Goal: Transaction & Acquisition: Purchase product/service

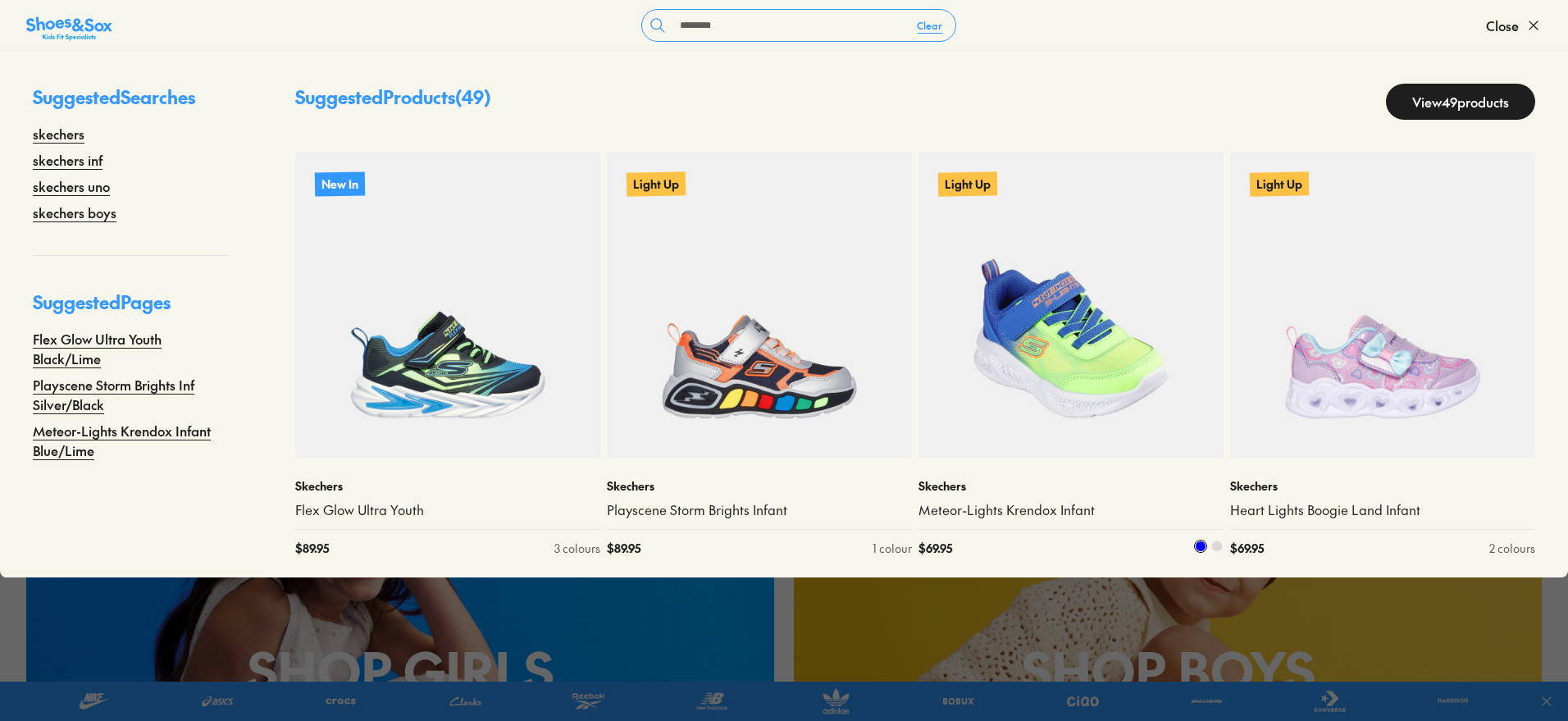
scroll to position [513, 0]
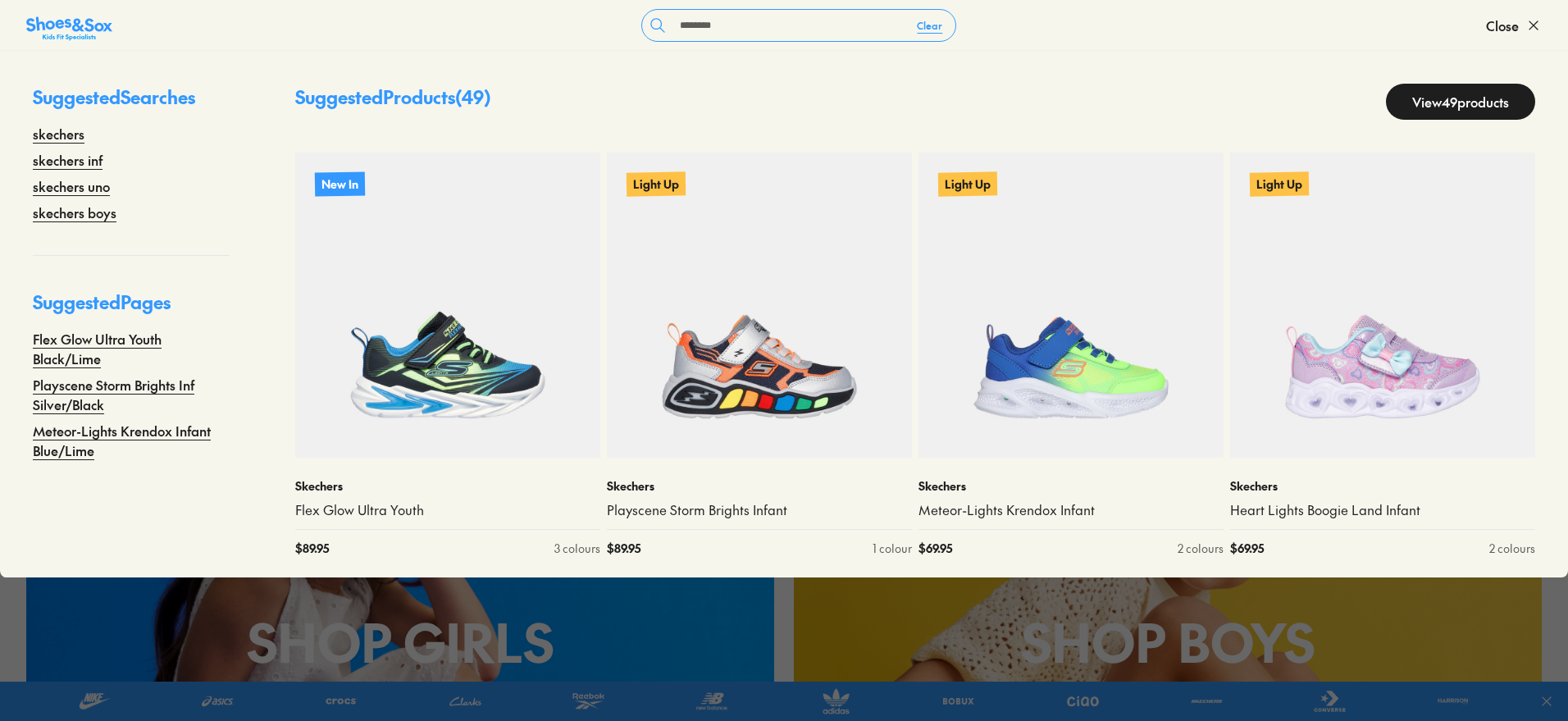
type input "********"
click at [1450, 101] on link "View 49 products" at bounding box center [1461, 102] width 150 height 36
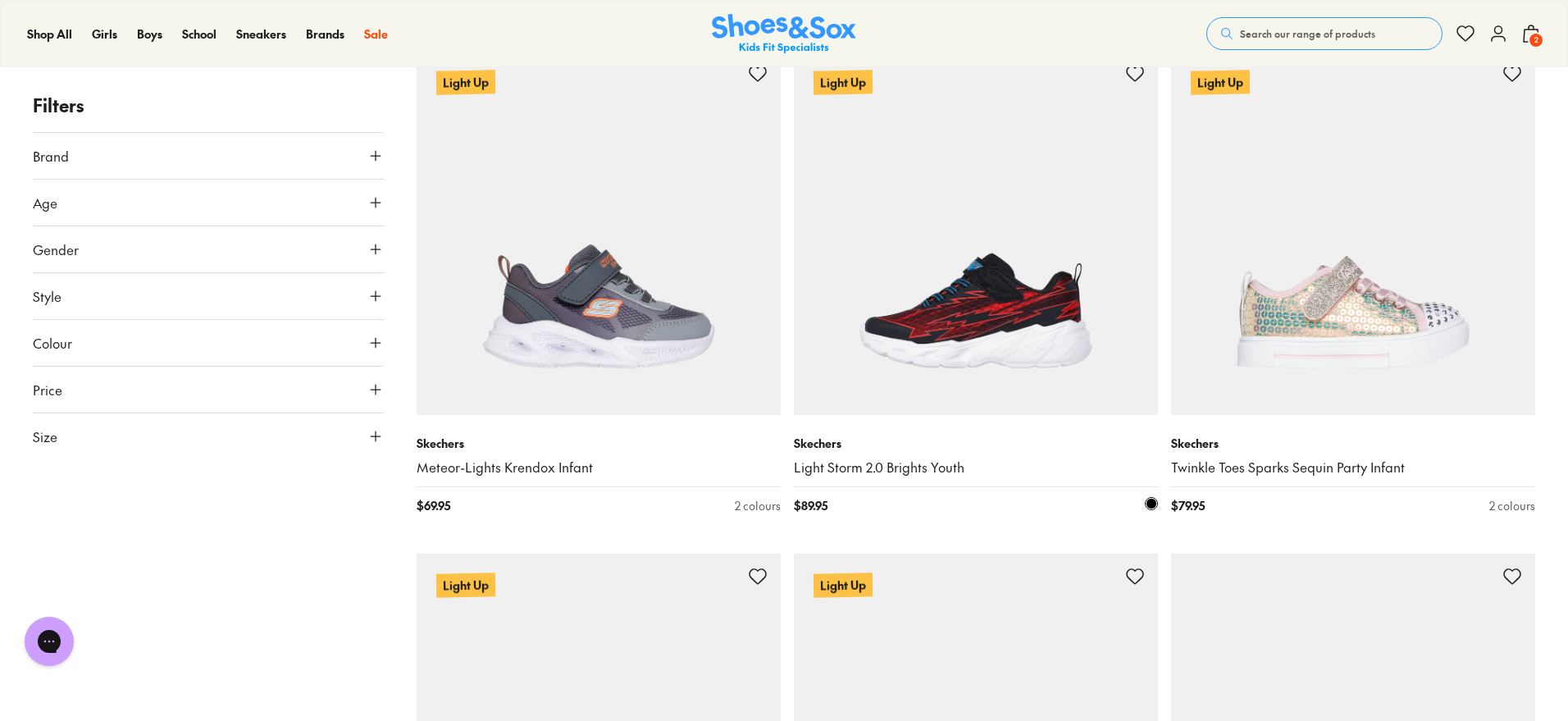
click at [967, 364] on img at bounding box center [975, 233] width 364 height 364
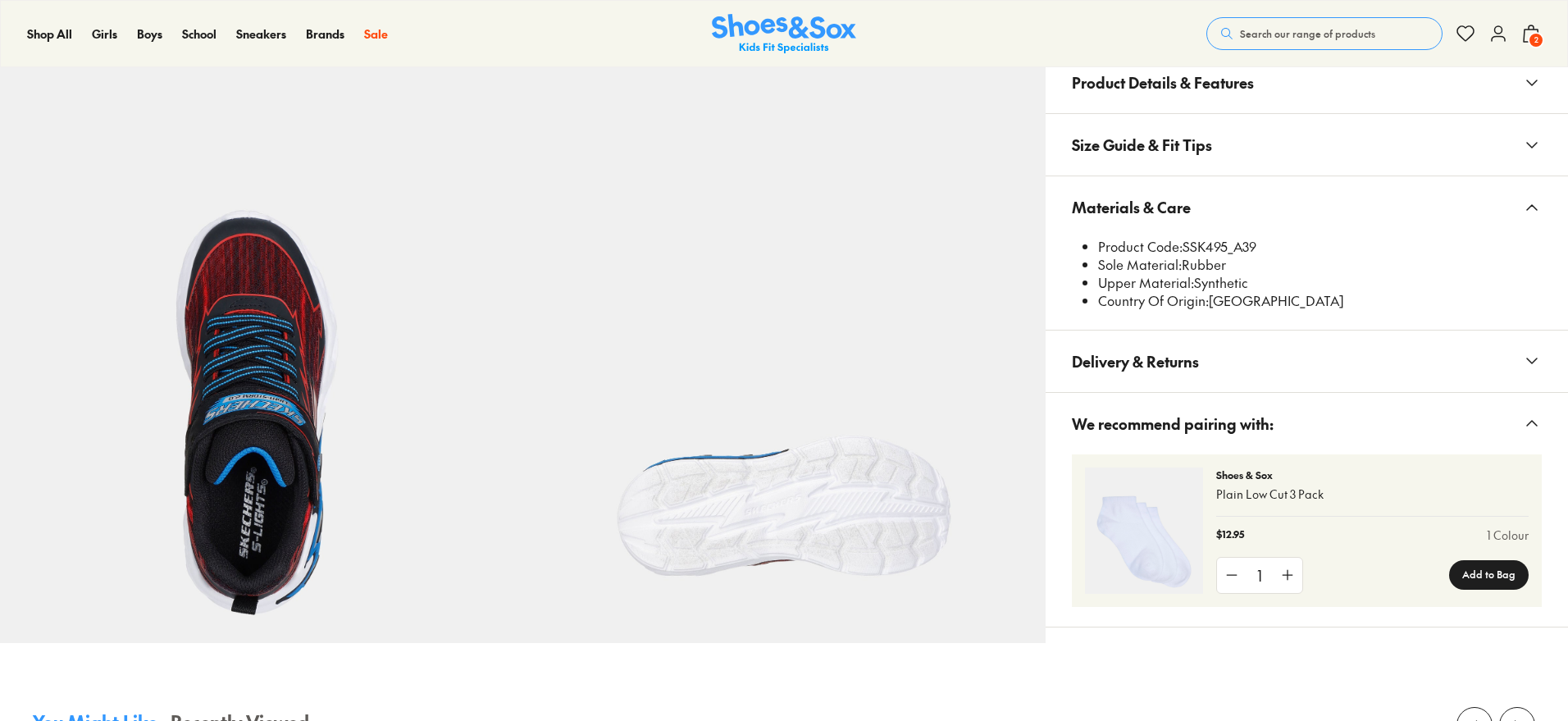
drag, startPoint x: 1226, startPoint y: 229, endPoint x: 1218, endPoint y: 235, distance: 10.0
click at [1192, 238] on button "Materials & Care" at bounding box center [1307, 207] width 523 height 62
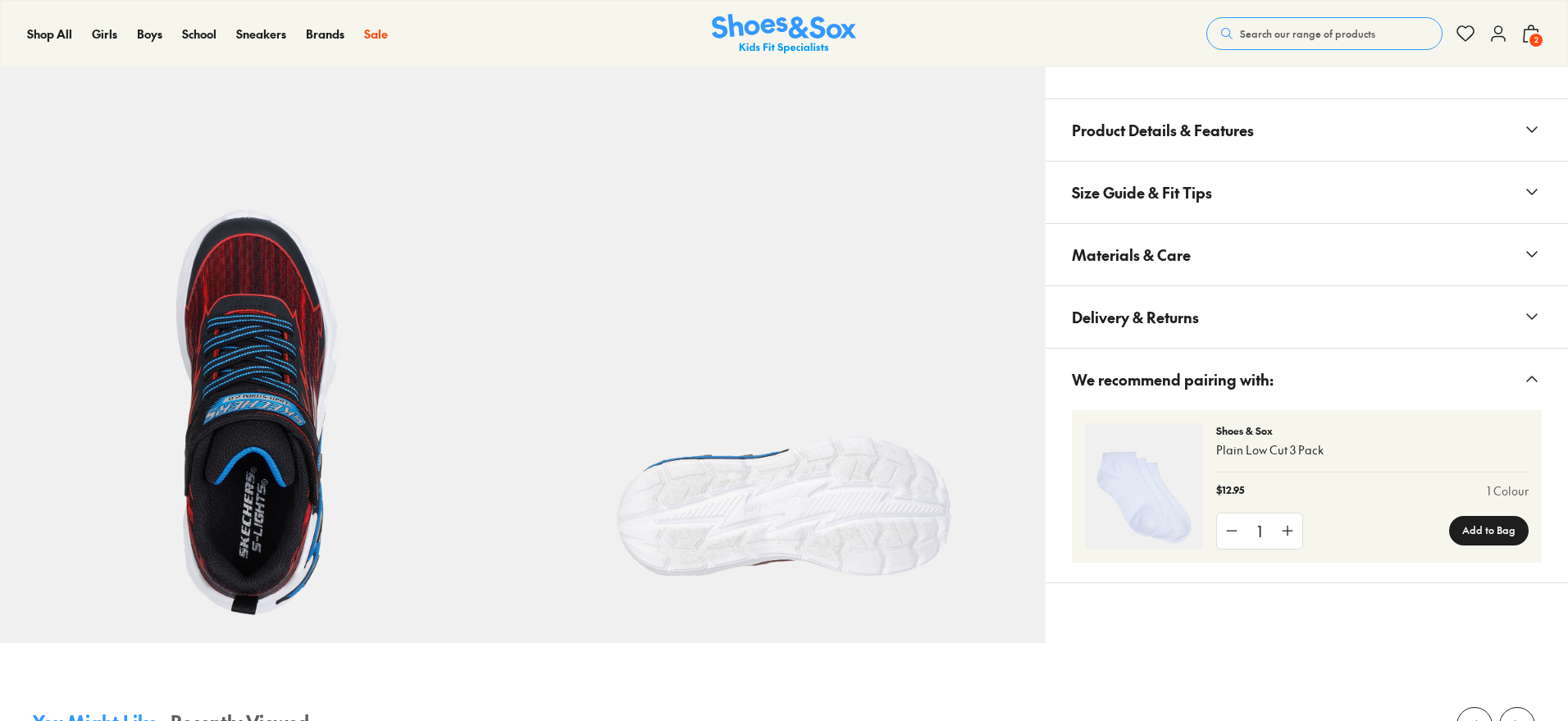
select select "*"
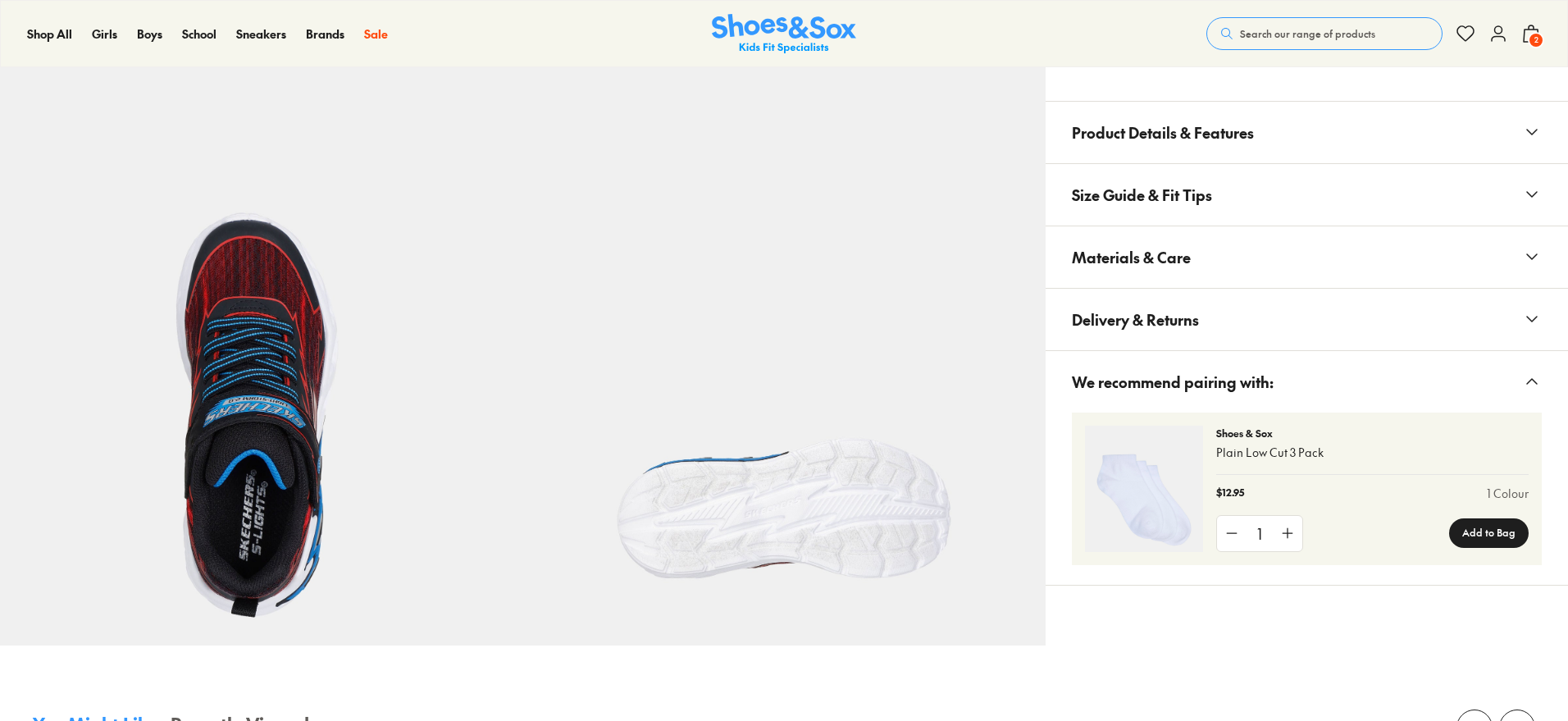
click at [1188, 252] on span "Materials & Care" at bounding box center [1131, 257] width 119 height 49
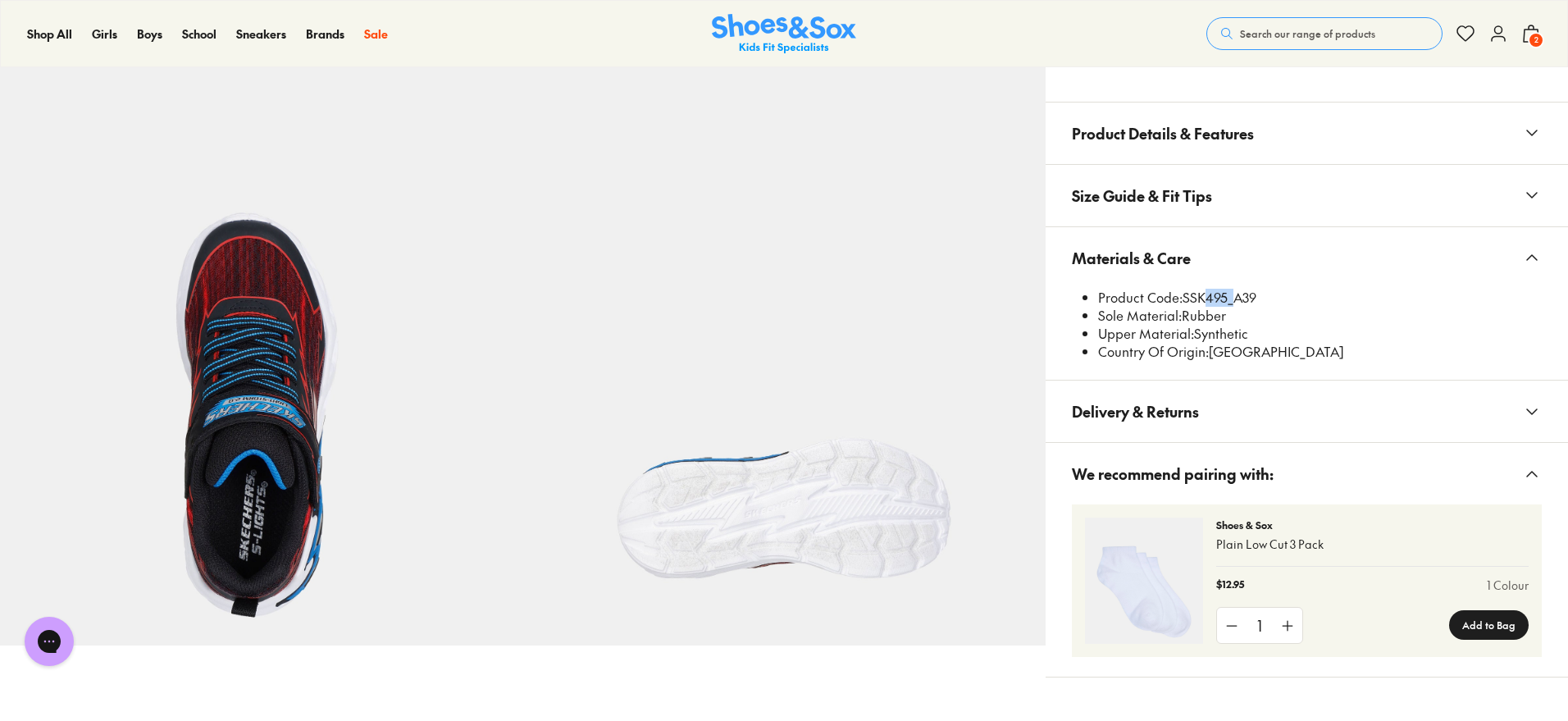
scroll to position [0, 0]
drag, startPoint x: 1229, startPoint y: 296, endPoint x: 1185, endPoint y: 296, distance: 44.0
click at [1185, 296] on li "Product Code: SSK495_A39" at bounding box center [1320, 298] width 444 height 18
